Goal: Contribute content: Contribute content

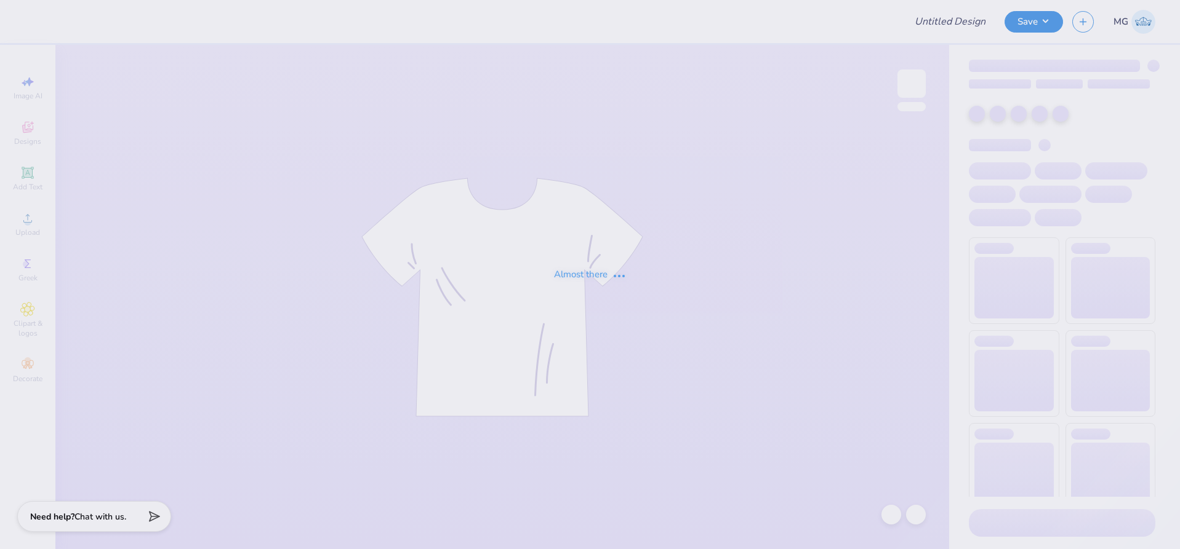
type input "[PERSON_NAME] : [PERSON_NAME]"
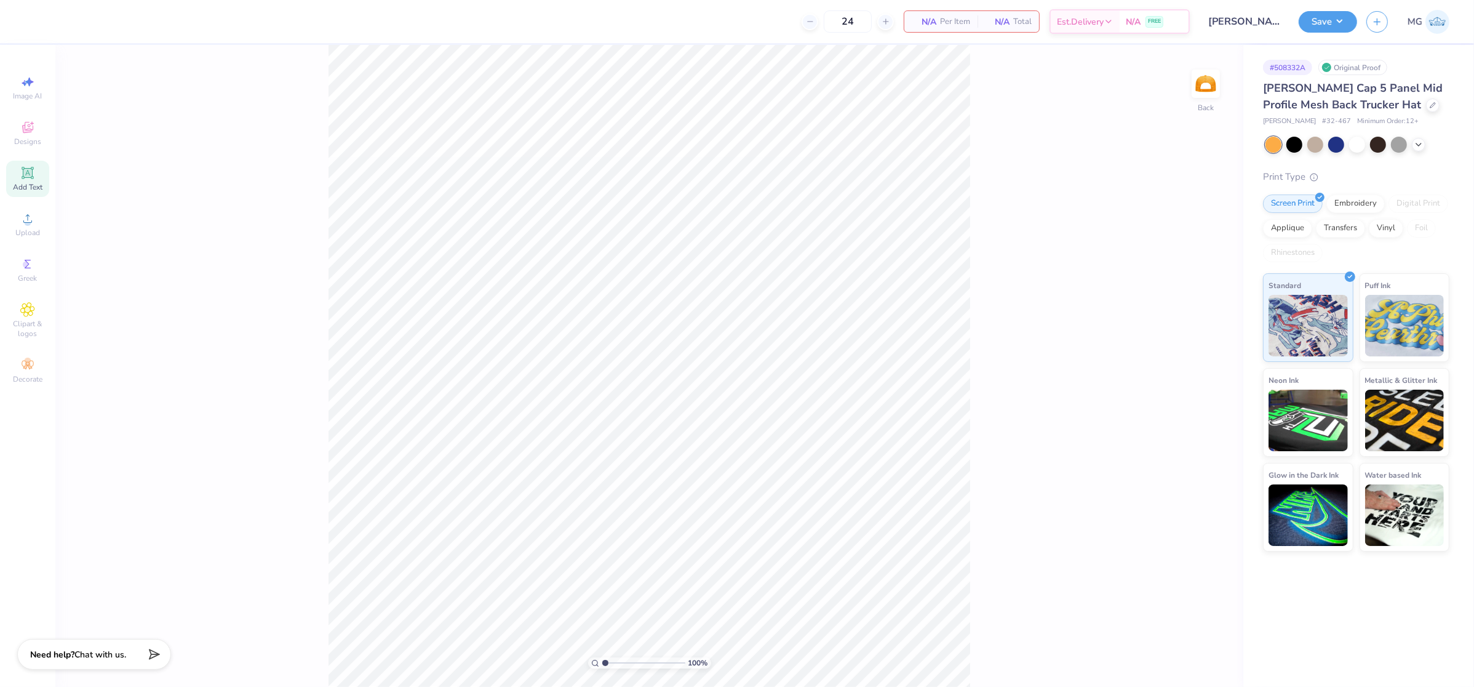
click at [19, 181] on div "Add Text" at bounding box center [27, 179] width 43 height 36
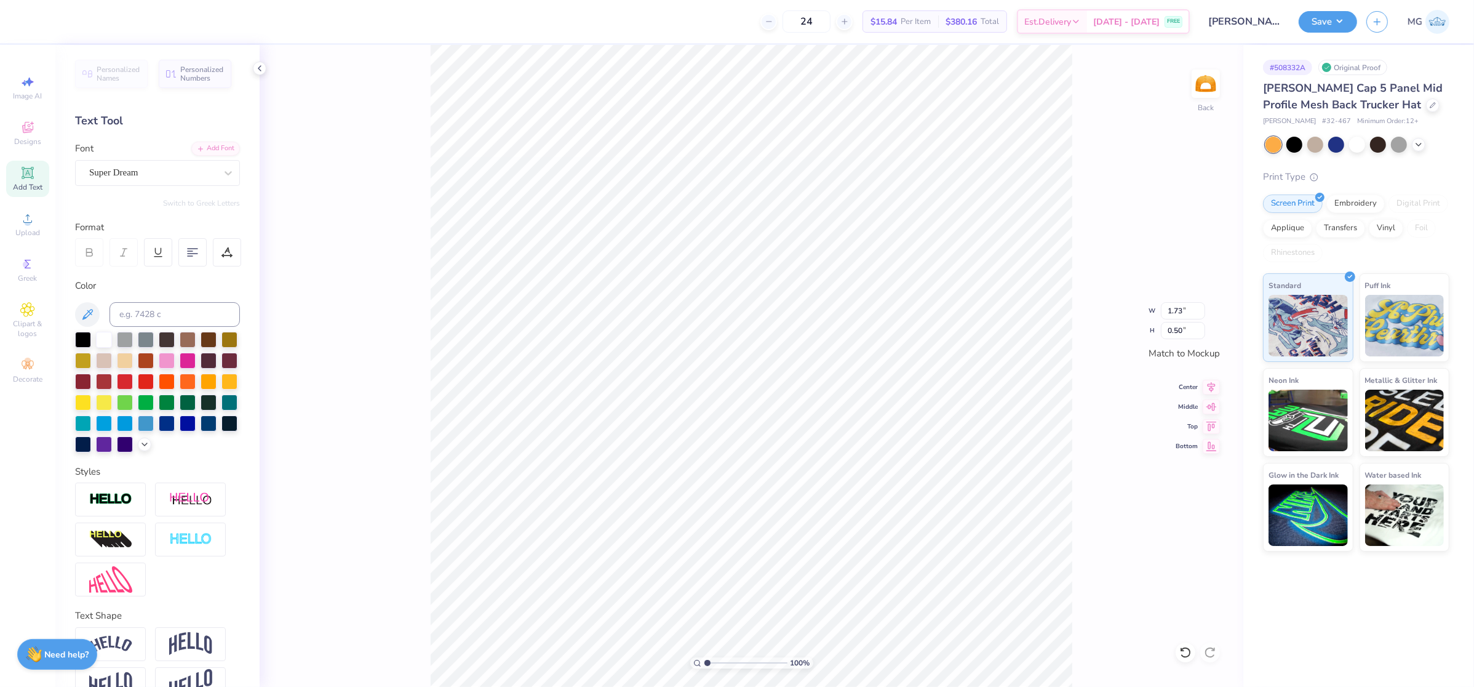
scroll to position [12, 1]
type textarea "m"
type textarea "MICHIGAN"
click at [217, 178] on div at bounding box center [228, 173] width 22 height 22
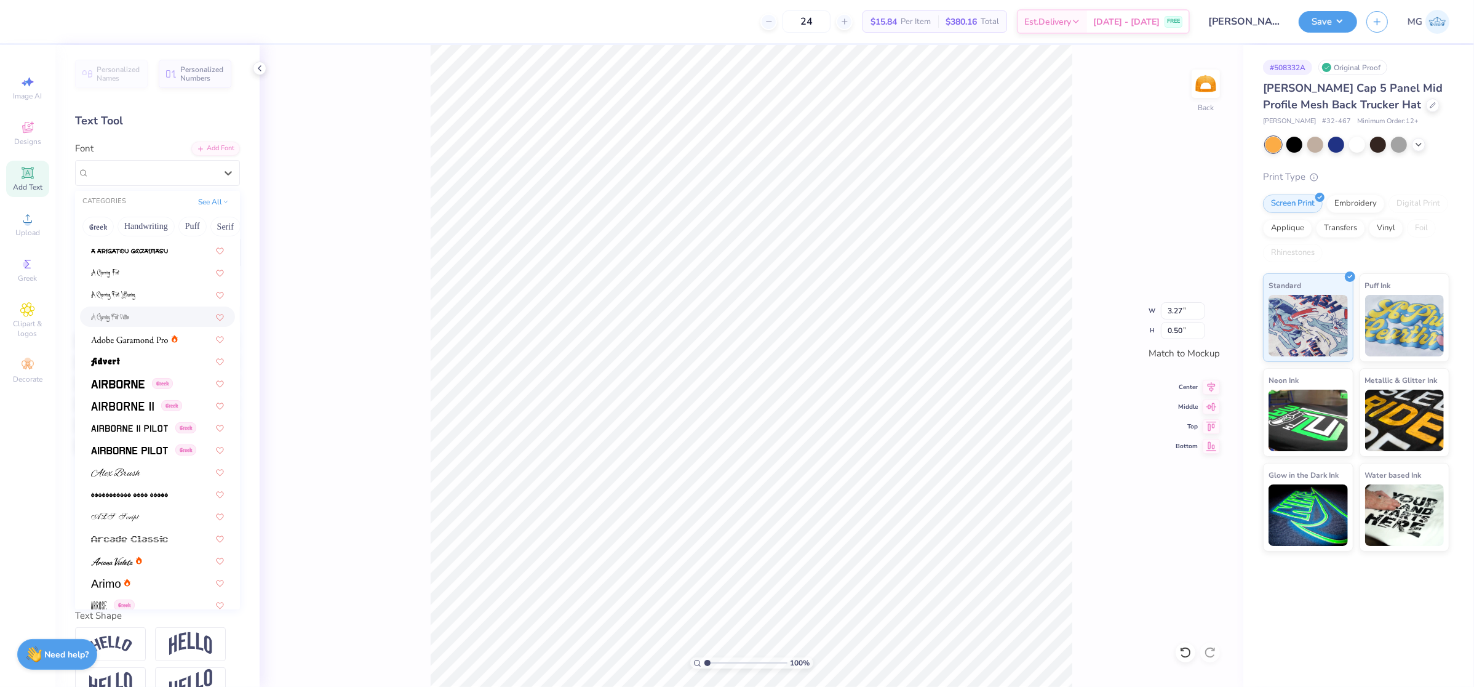
scroll to position [154, 0]
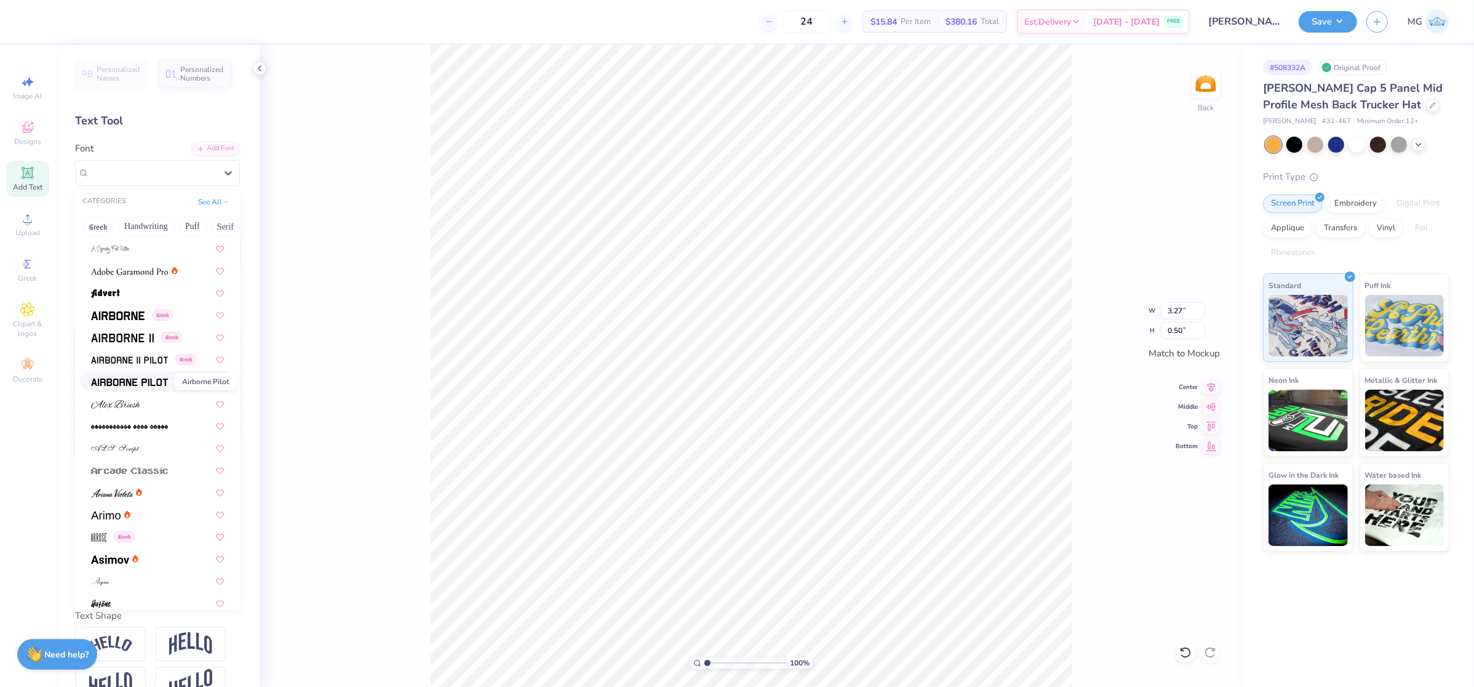
click at [148, 378] on img at bounding box center [129, 382] width 77 height 9
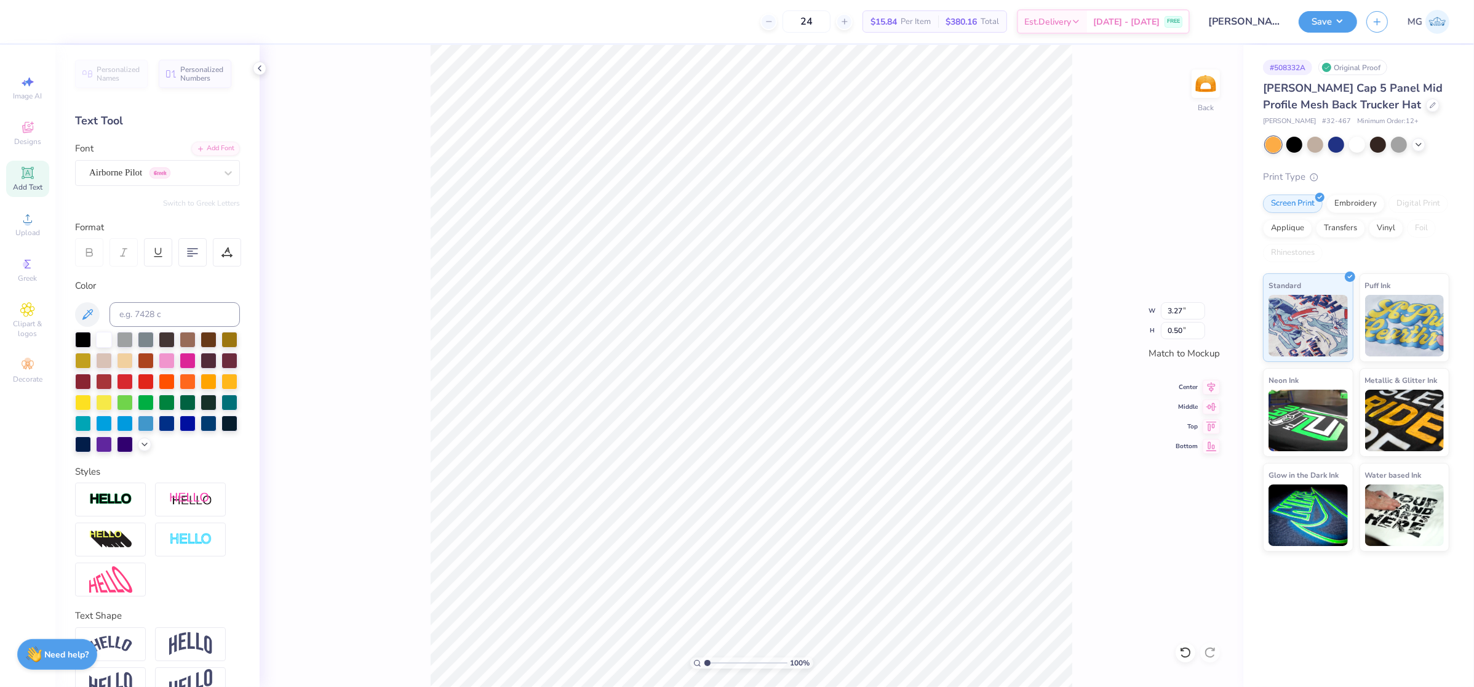
type input "3.10"
type input "0.52"
click at [222, 174] on icon at bounding box center [228, 173] width 12 height 12
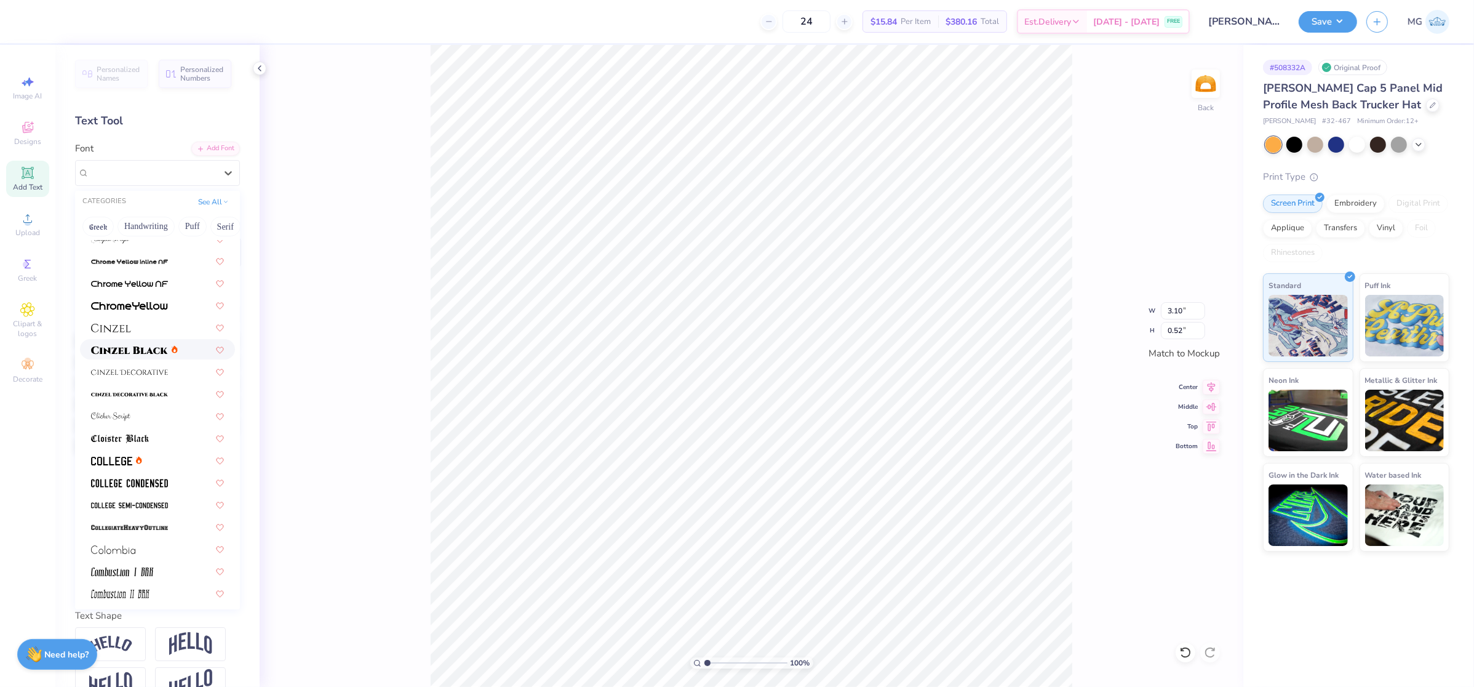
scroll to position [1519, 0]
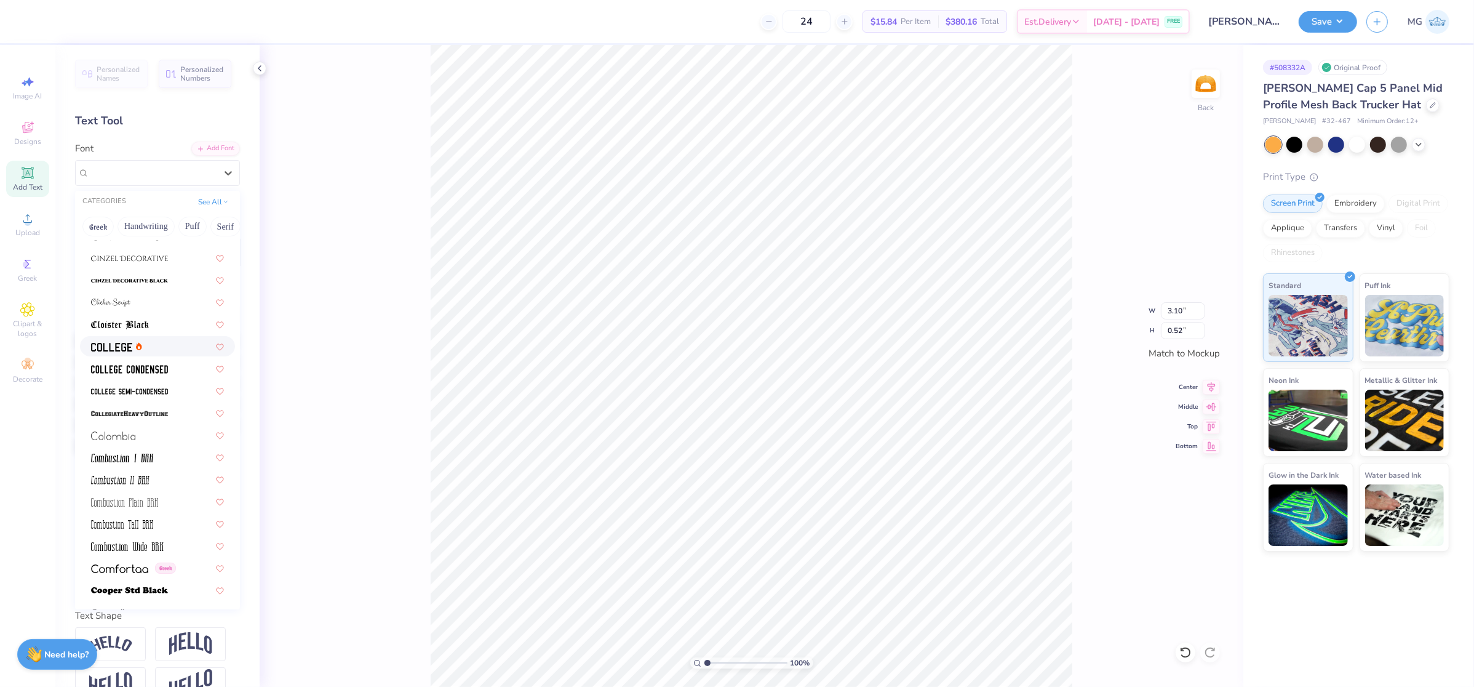
click at [124, 343] on img at bounding box center [111, 347] width 41 height 9
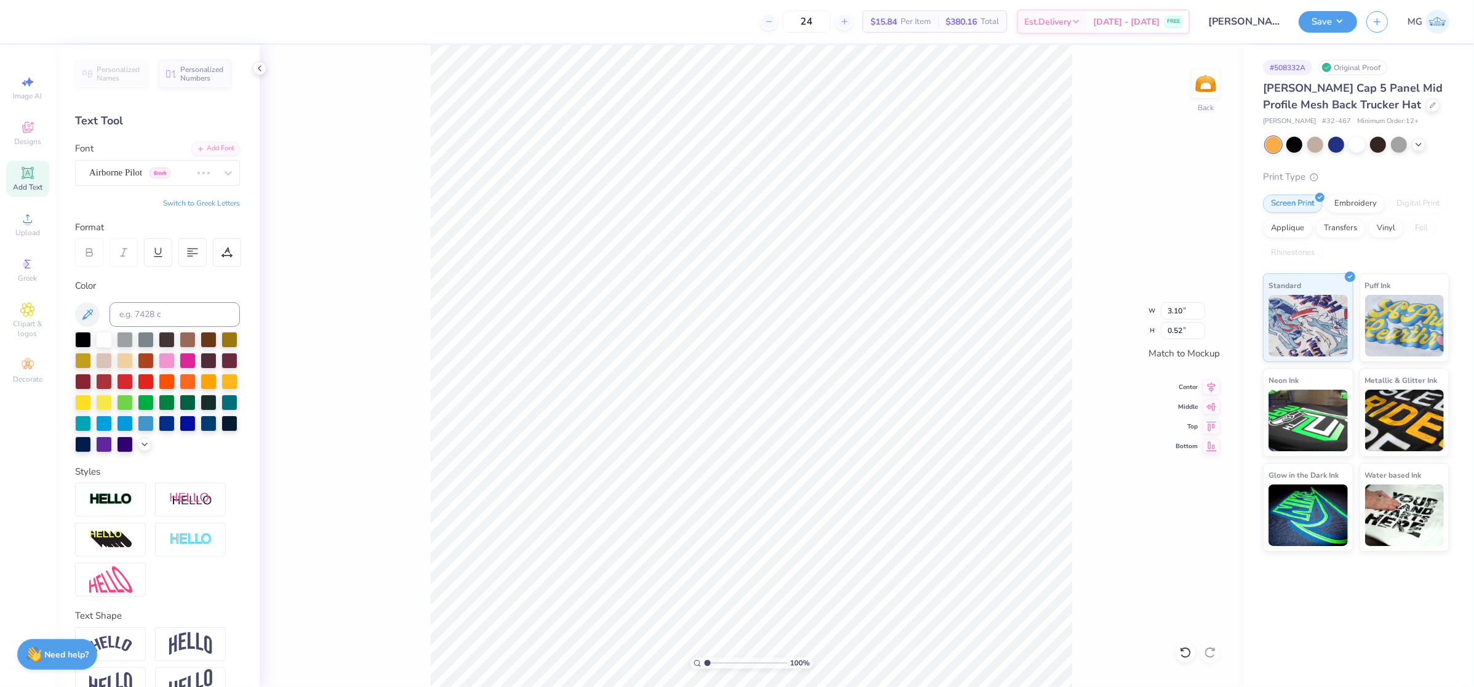
type input "2.86"
type input "0.49"
click at [198, 174] on div "College" at bounding box center [152, 172] width 129 height 19
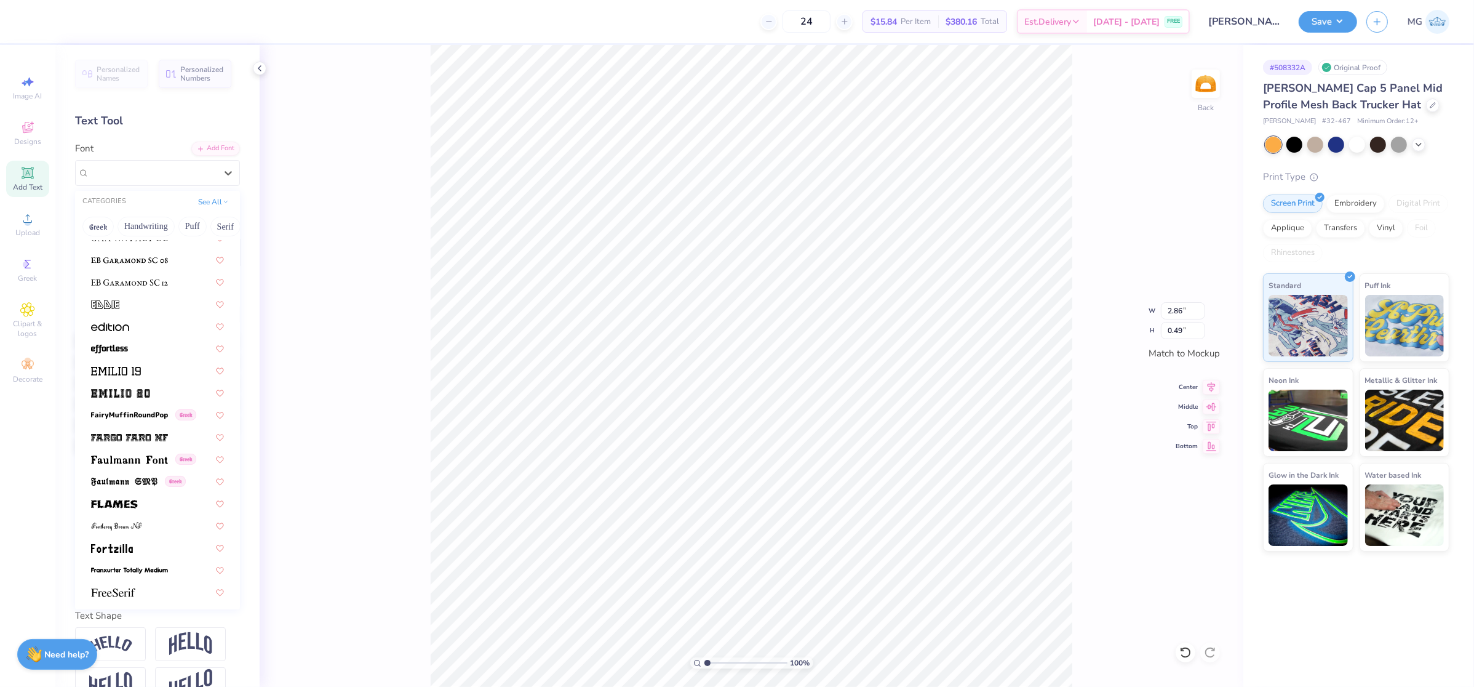
scroll to position [2632, 0]
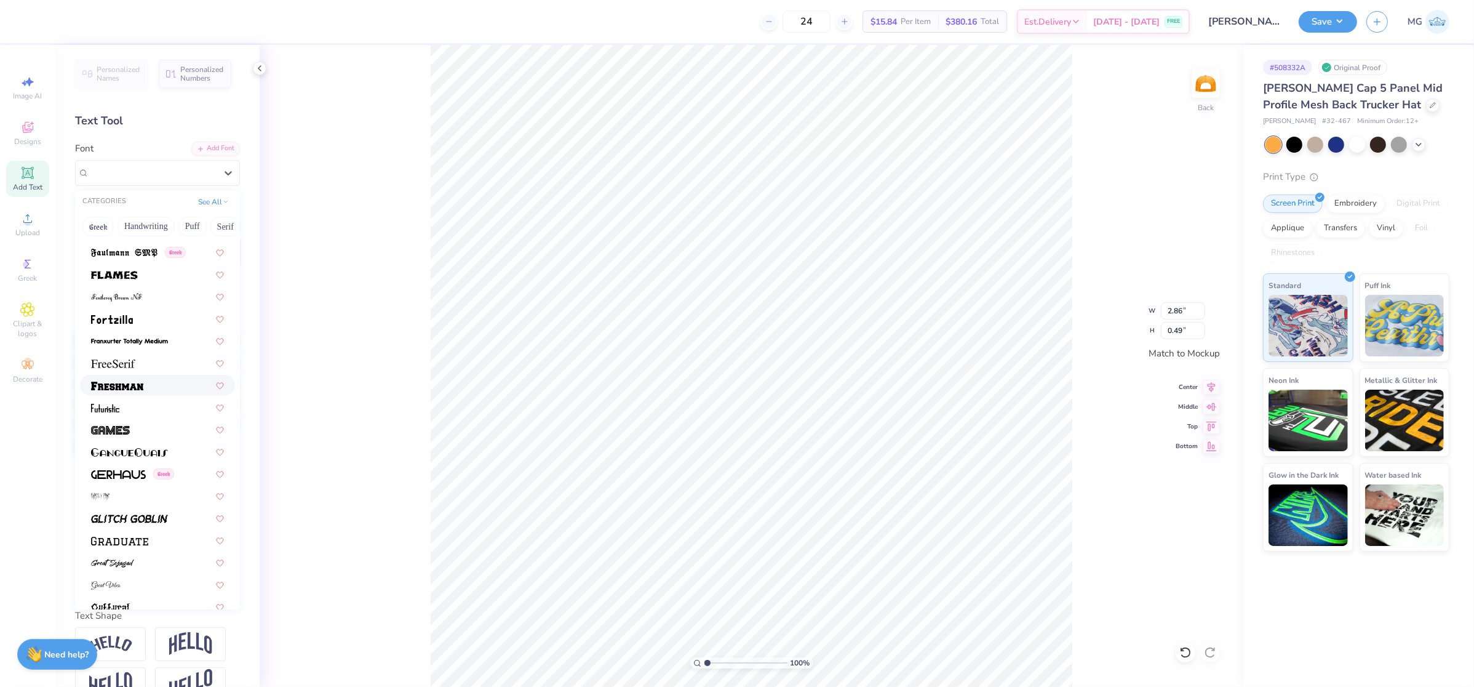
click at [150, 378] on div at bounding box center [157, 384] width 133 height 13
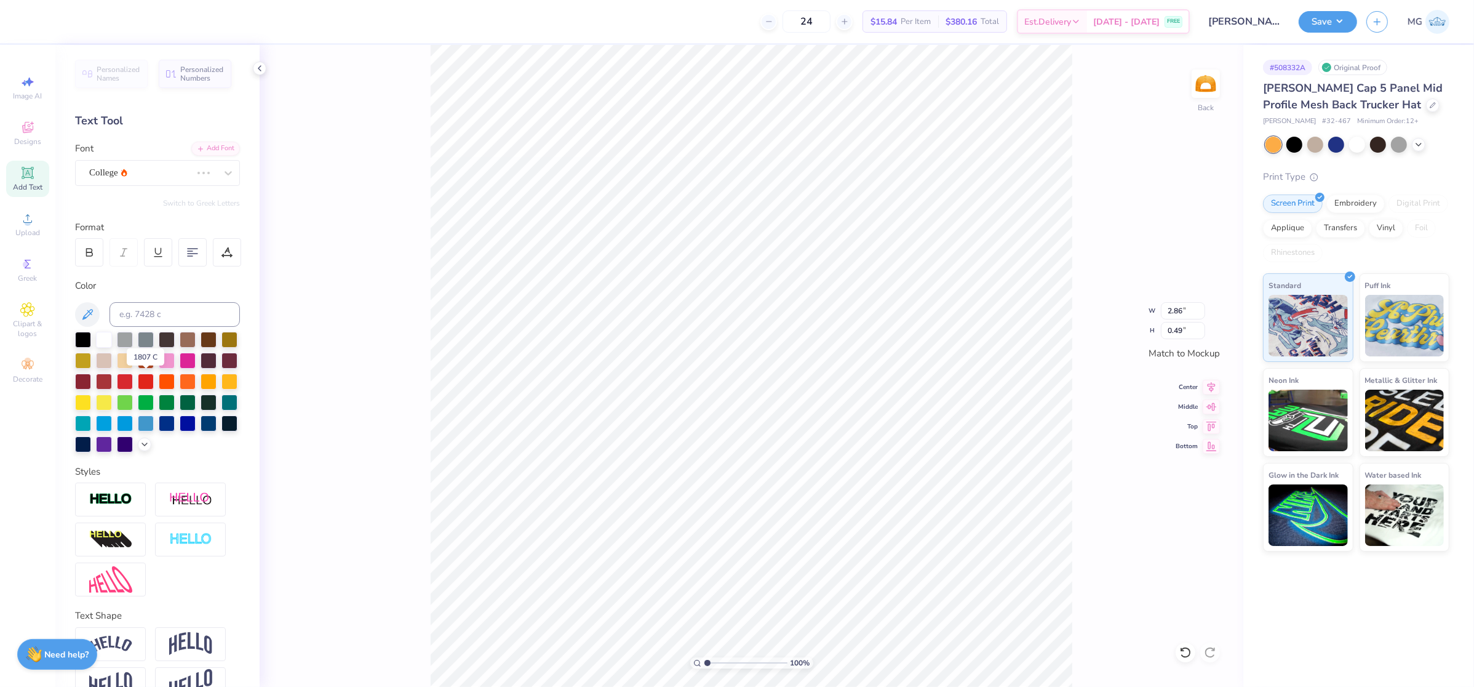
type input "3.98"
type input "0.60"
click at [199, 172] on div "Freshman" at bounding box center [152, 172] width 129 height 19
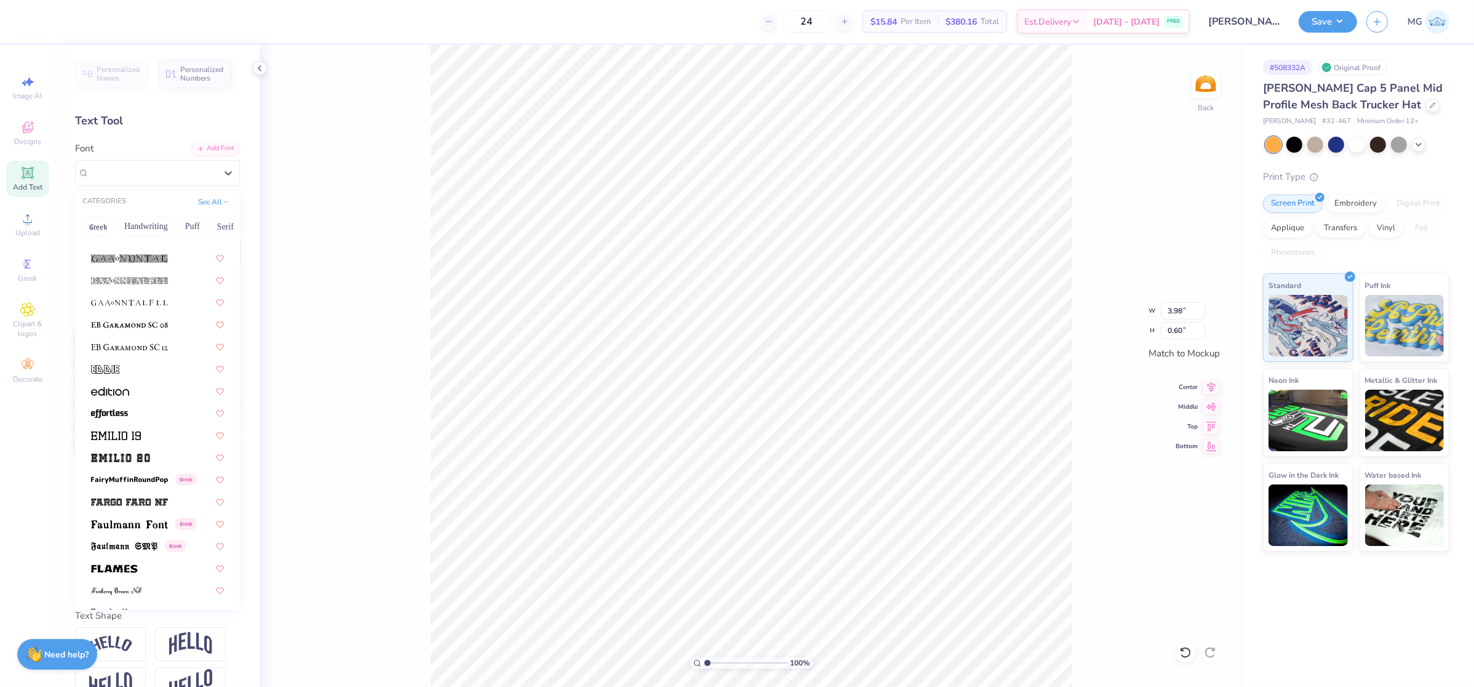
scroll to position [2456, 0]
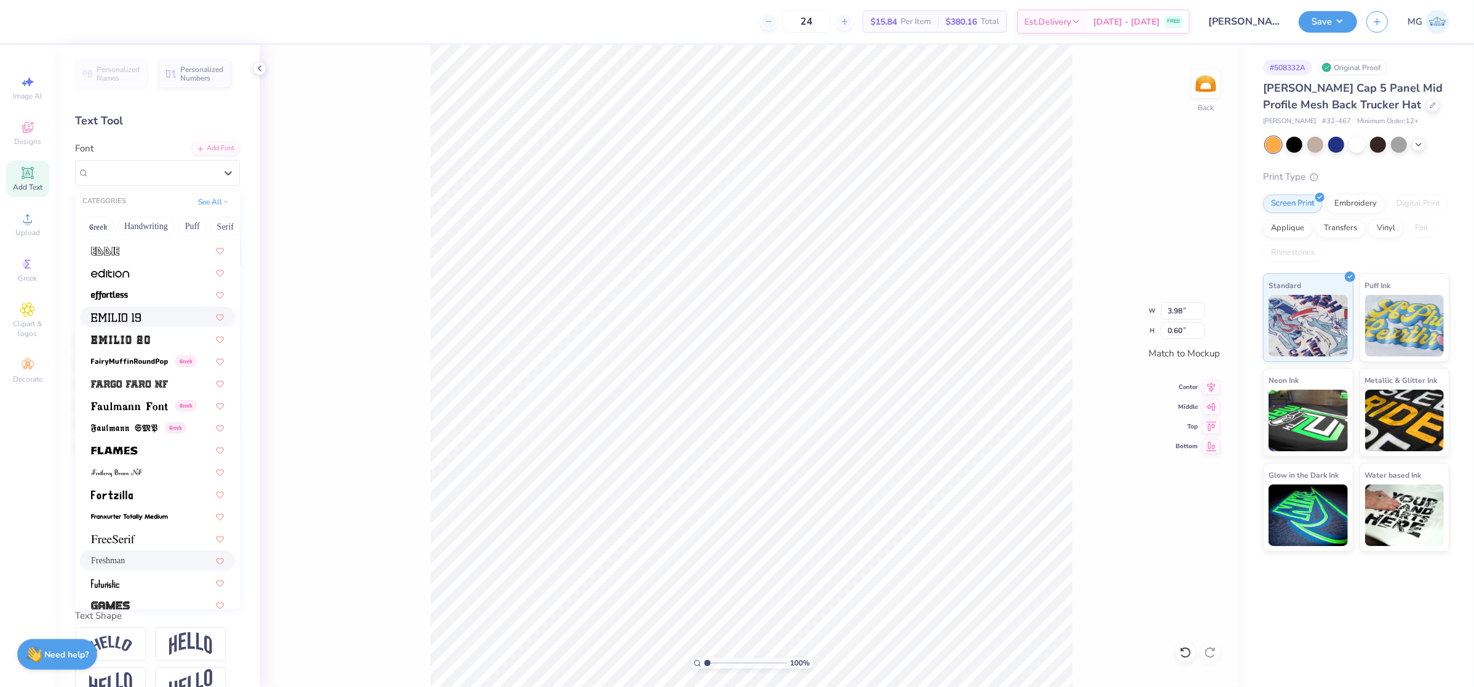
click at [151, 313] on div at bounding box center [157, 316] width 133 height 13
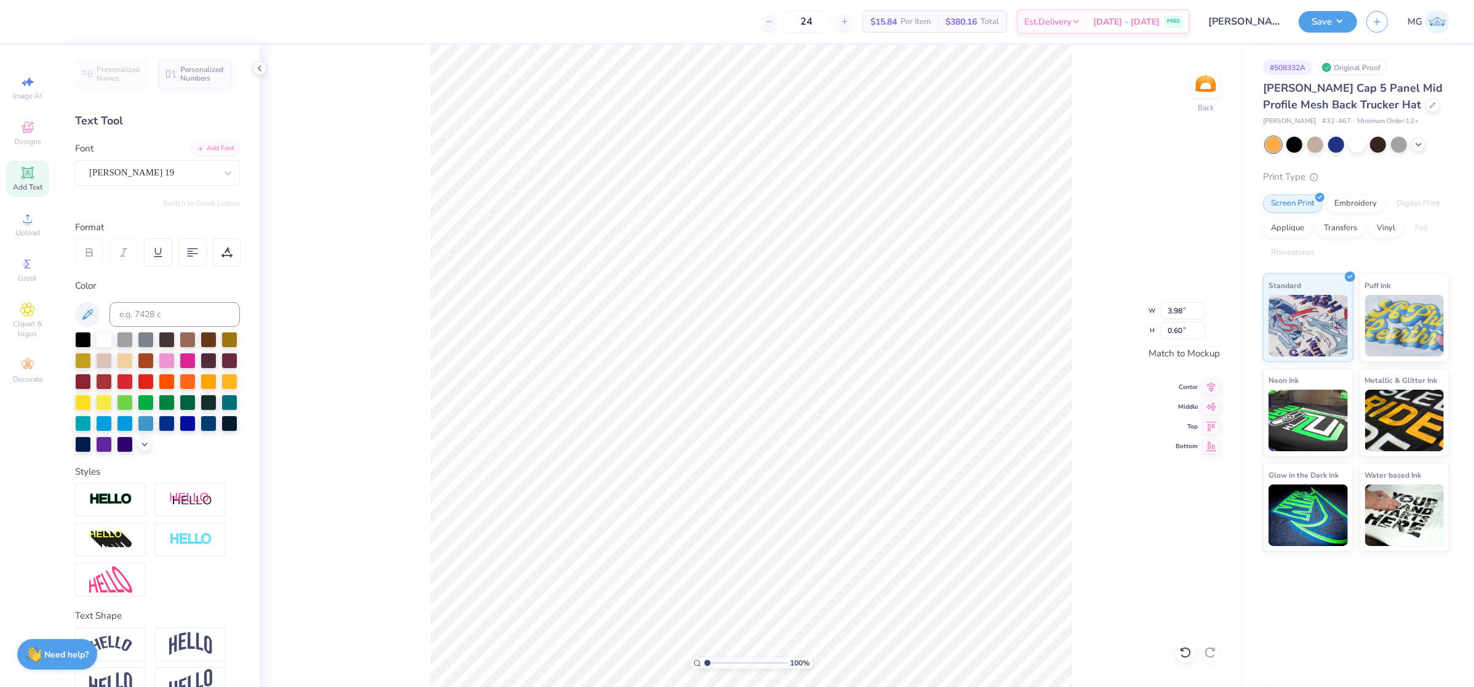
type input "0.63"
